Goal: Navigation & Orientation: Find specific page/section

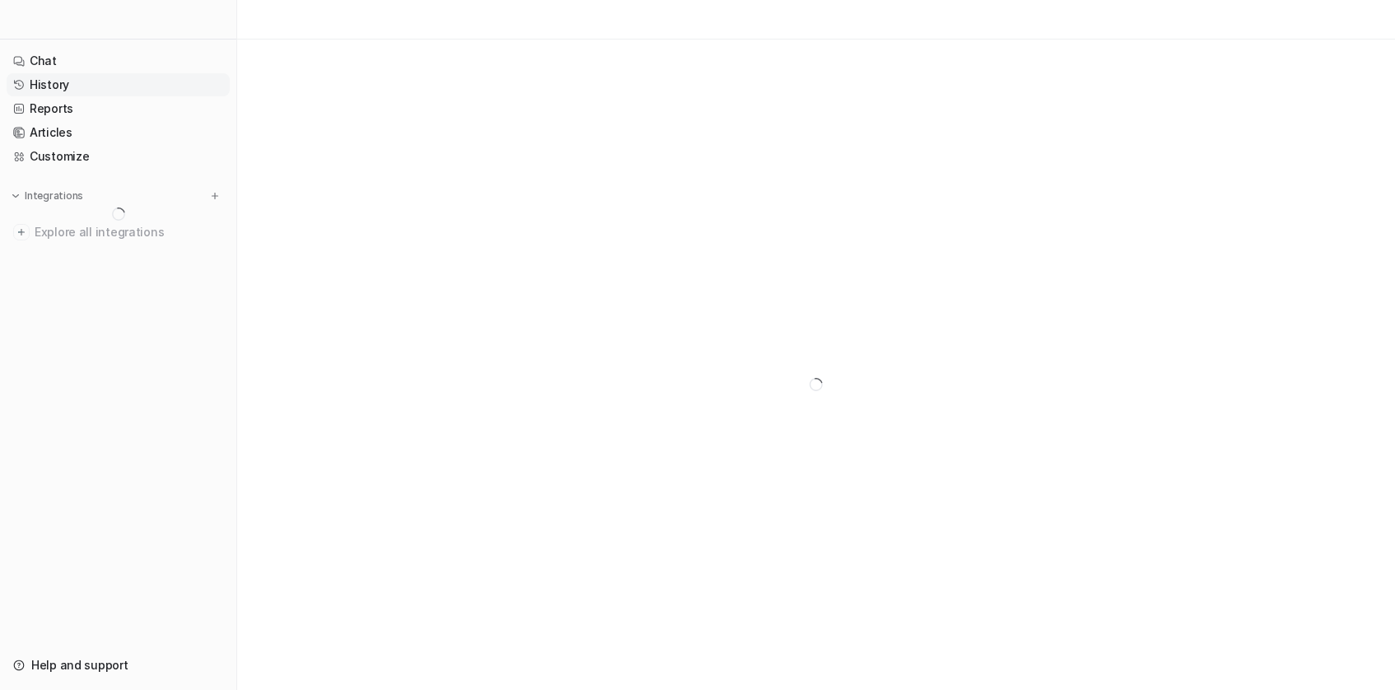
click at [75, 87] on link "History" at bounding box center [118, 84] width 223 height 23
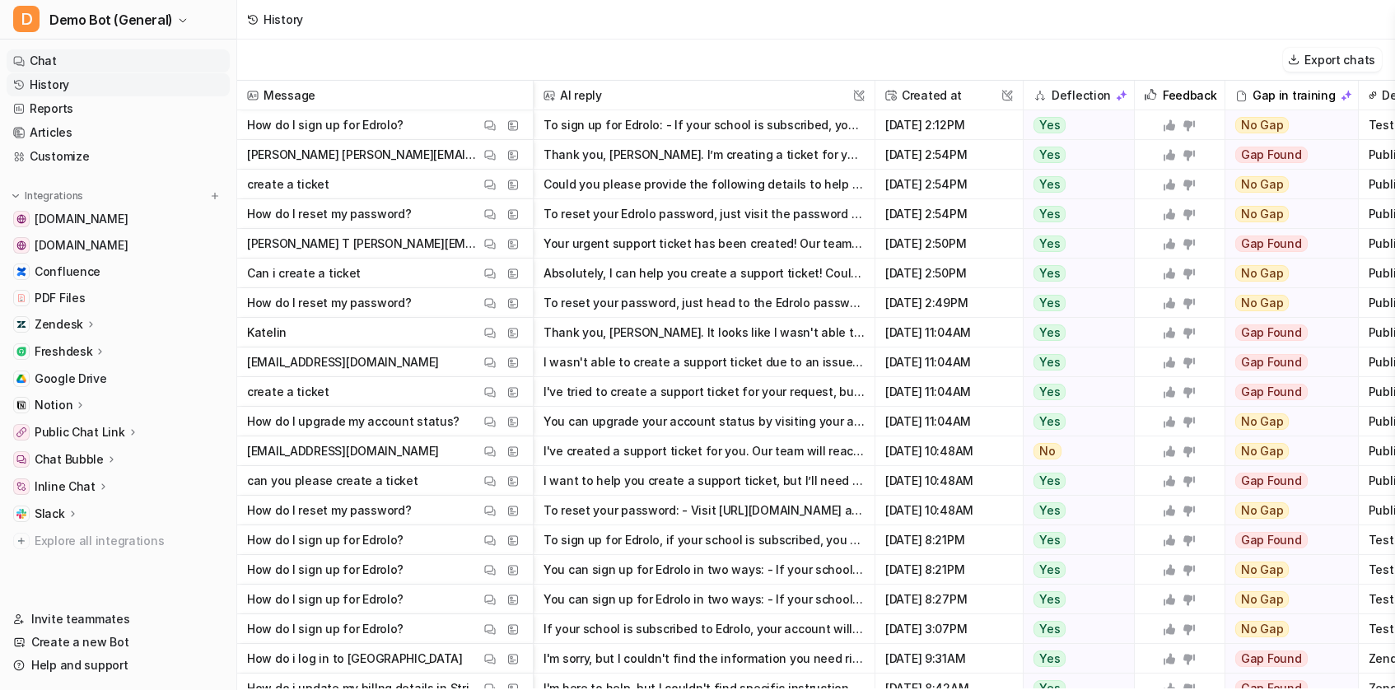
click at [54, 54] on link "Chat" at bounding box center [118, 60] width 223 height 23
